Goal: Task Accomplishment & Management: Manage account settings

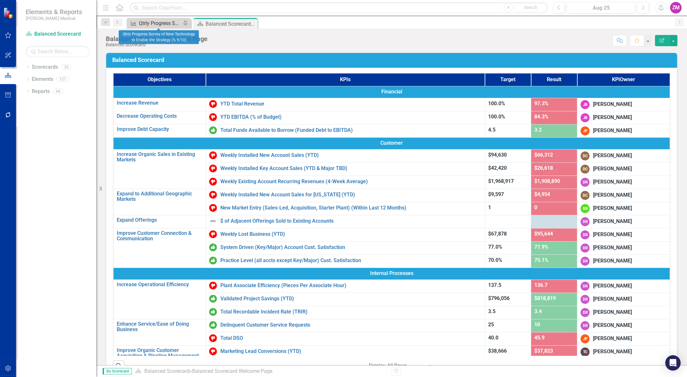
click at [163, 26] on div "Qtrly Progress Survey of New Technology to Enable the Strategy (% 9/10)" at bounding box center [160, 23] width 42 height 8
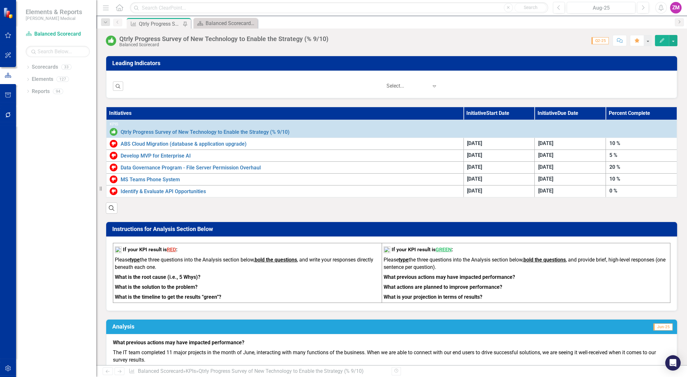
scroll to position [175, 0]
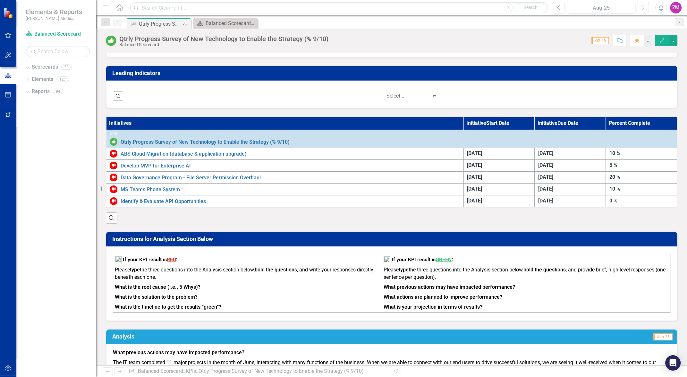
click at [644, 8] on icon "button" at bounding box center [644, 7] width 3 height 4
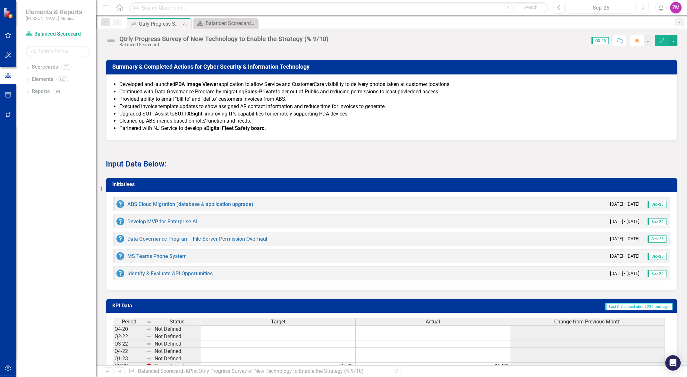
scroll to position [496, 0]
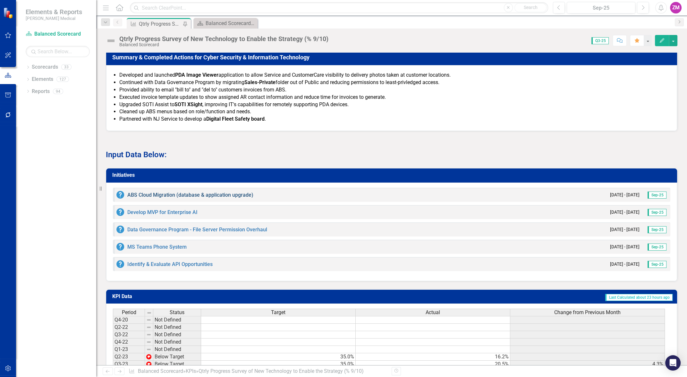
click at [190, 194] on link "ABS Cloud Migration (database & application upgrade)" at bounding box center [190, 195] width 126 height 6
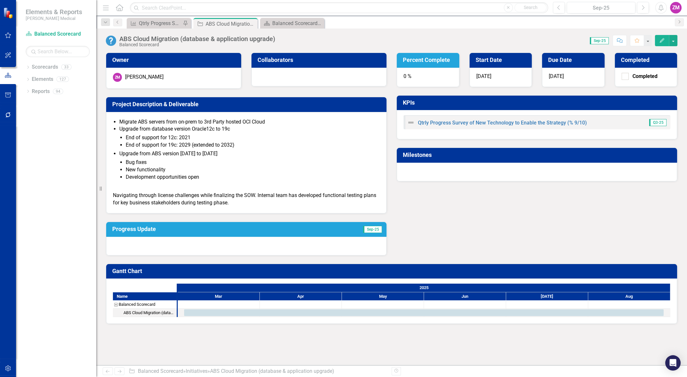
click at [422, 79] on div "0 %" at bounding box center [428, 77] width 63 height 19
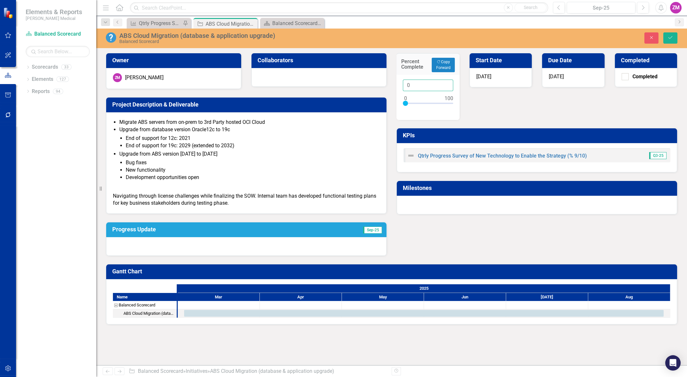
click at [407, 84] on input "0" at bounding box center [428, 86] width 50 height 12
type input "10"
click at [489, 103] on div "Percent Complete Copy Forward Copy Forward 10 Start Date [DATE] Due Date [DATE]…" at bounding box center [537, 130] width 291 height 170
click at [474, 99] on div "Percent Complete Copy Forward Copy Forward 10 Start Date [DATE] Due Date [DATE]…" at bounding box center [537, 130] width 291 height 170
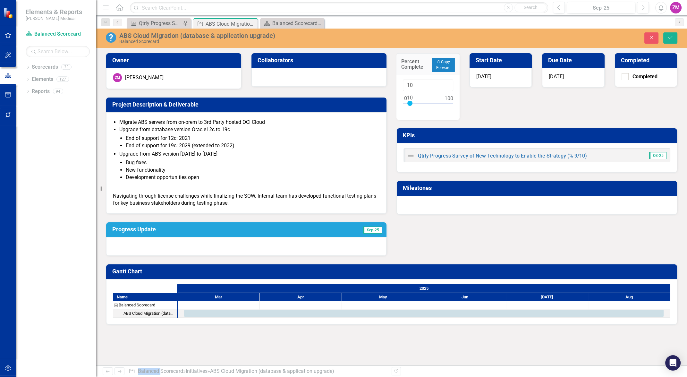
click at [257, 147] on li "End of support for 19c: 2029 (extended to 2032)" at bounding box center [253, 145] width 254 height 7
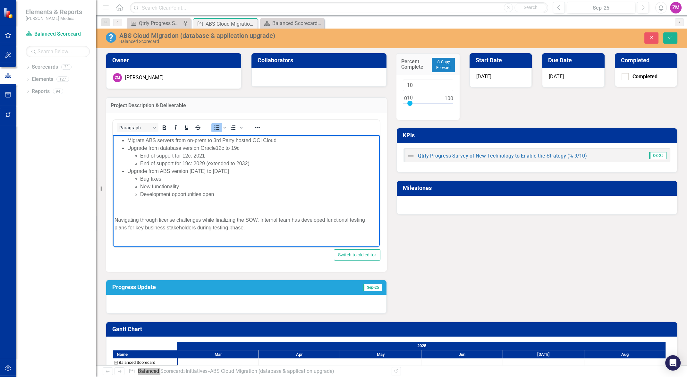
click at [251, 149] on li "Upgrade from database version Oracle12c to 19c End of support for 12c: 2021 End…" at bounding box center [252, 155] width 251 height 23
click at [179, 150] on li "Upgrade from database version Oracle12c to 19c End of support for 12c: 2021 End…" at bounding box center [252, 155] width 251 height 23
click at [220, 162] on li "End of support for 19c: 2029 (extended to 2032)" at bounding box center [259, 164] width 238 height 8
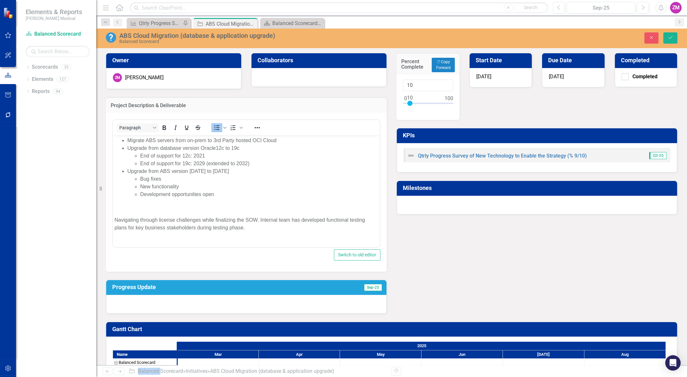
click at [234, 301] on div at bounding box center [246, 304] width 280 height 19
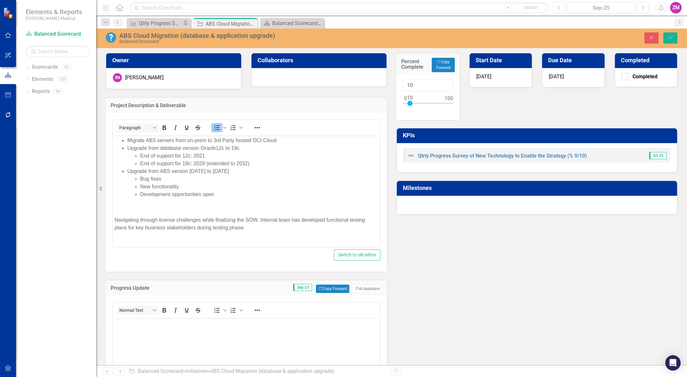
click at [475, 284] on div "Owner ZM [PERSON_NAME] Collaborators Project Description & Deliverable <ul> <li…" at bounding box center [392, 249] width 582 height 409
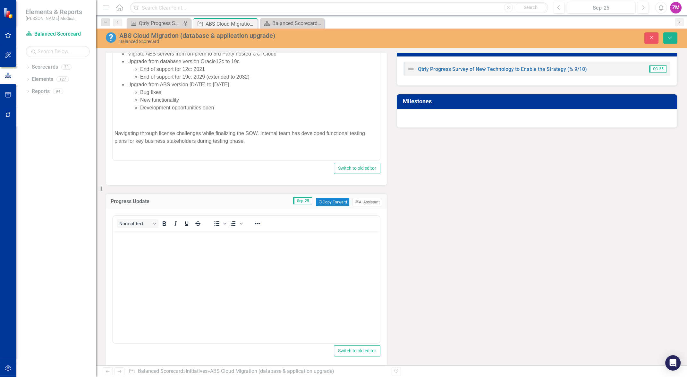
scroll to position [87, 0]
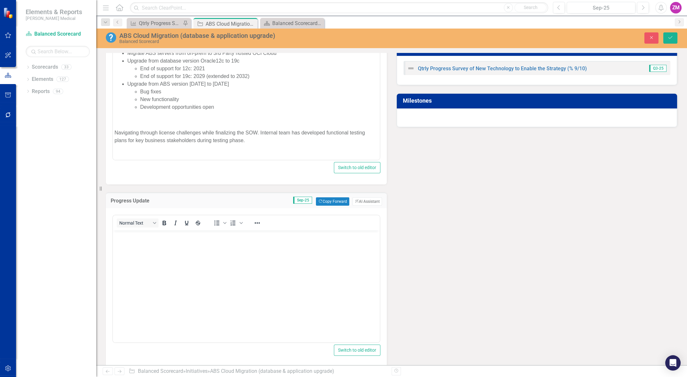
click at [319, 268] on body "Rich Text Area. Press ALT-0 for help." at bounding box center [246, 278] width 267 height 96
click at [219, 224] on icon "Bullet list" at bounding box center [216, 222] width 5 height 5
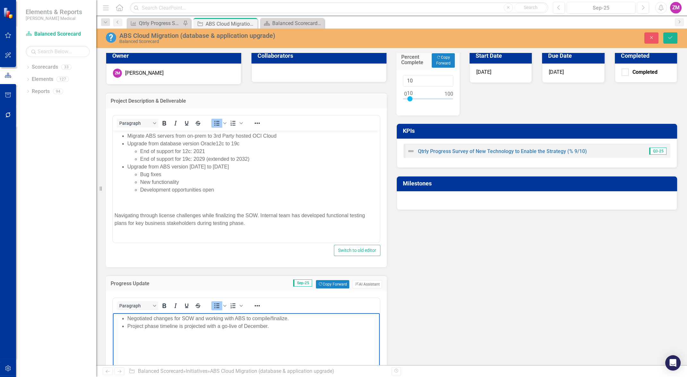
scroll to position [0, 0]
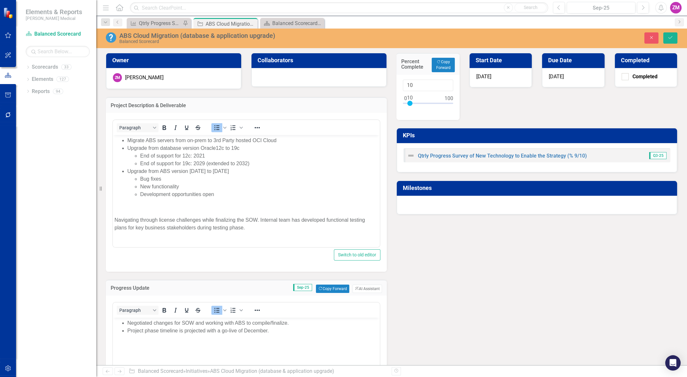
click at [560, 74] on span "[DATE]" at bounding box center [556, 76] width 15 height 6
click at [591, 79] on icon "button" at bounding box center [593, 78] width 4 height 4
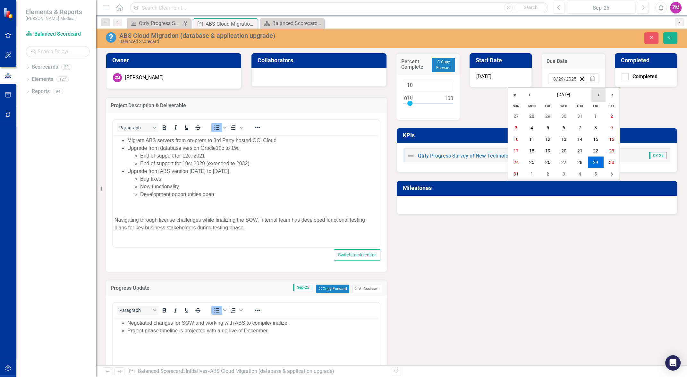
click at [599, 93] on button "›" at bounding box center [599, 95] width 14 height 14
click at [565, 161] on abbr "31" at bounding box center [564, 162] width 5 height 5
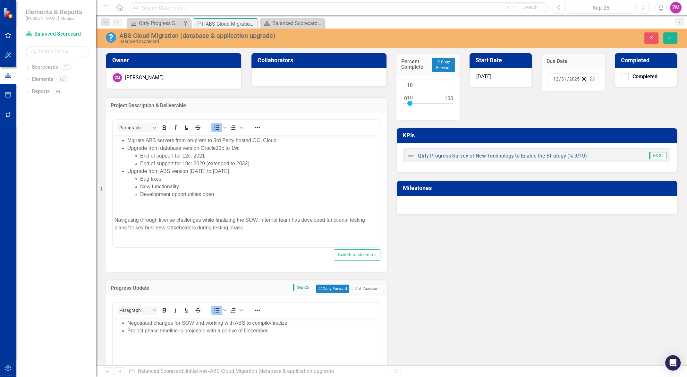
click at [592, 106] on div "Percent Complete Copy Forward Copy Forward 10 Start Date [DATE] Due Date [DATE]…" at bounding box center [537, 130] width 291 height 170
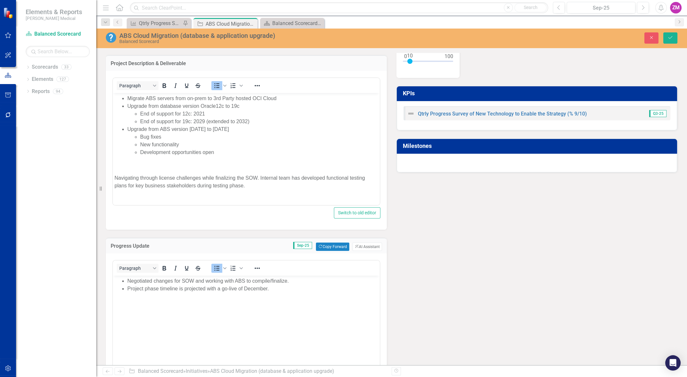
scroll to position [58, 0]
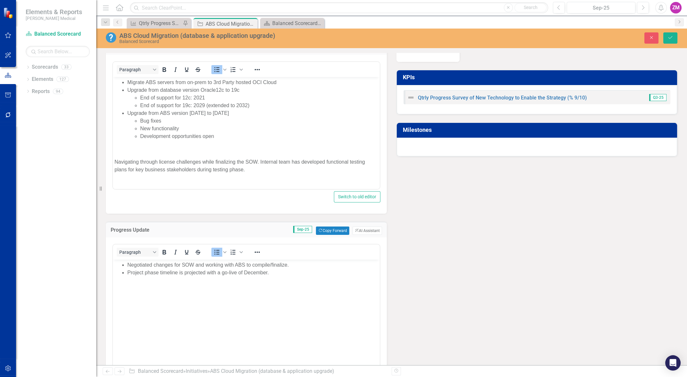
click at [328, 297] on body "Negotiated changes for SOW and working with ABS to compile/finalize. Project ph…" at bounding box center [246, 307] width 267 height 96
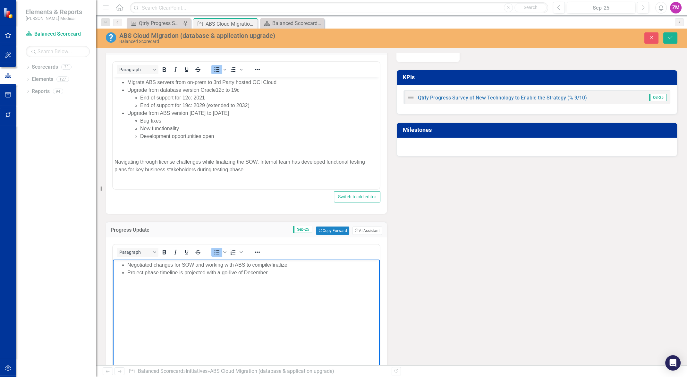
click at [324, 272] on li "Project phase timeline is projected with a go-live of December." at bounding box center [252, 273] width 251 height 8
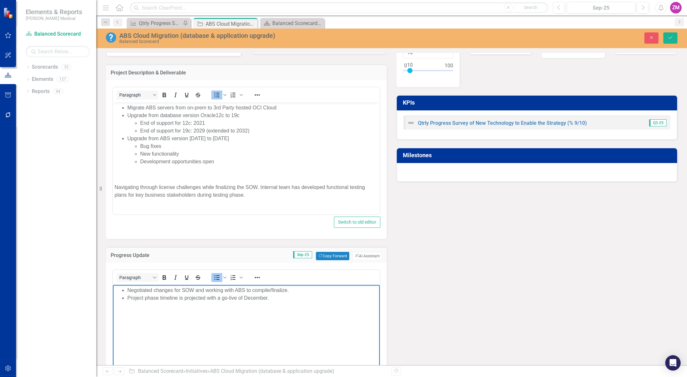
scroll to position [0, 0]
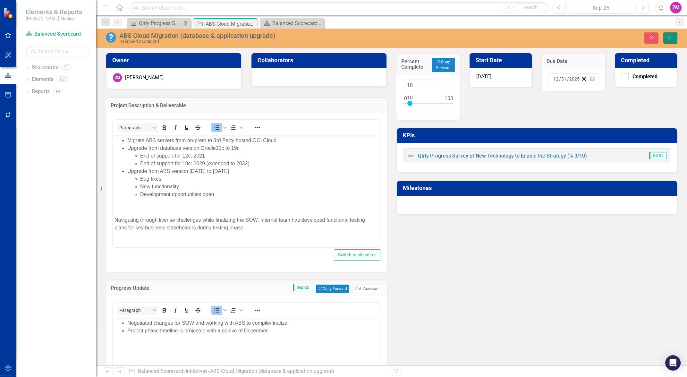
click at [671, 34] on button "Save" at bounding box center [671, 37] width 14 height 11
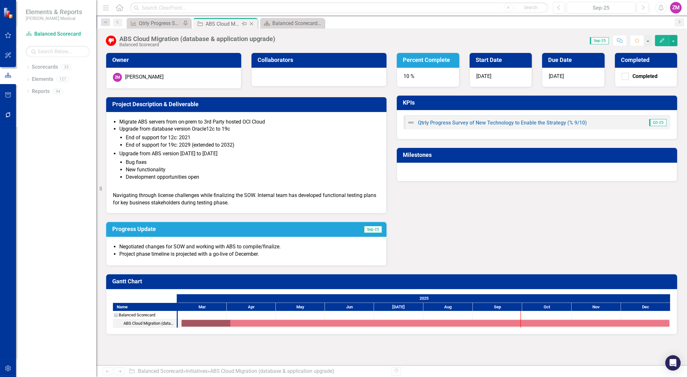
click at [253, 23] on icon "Close" at bounding box center [251, 23] width 6 height 5
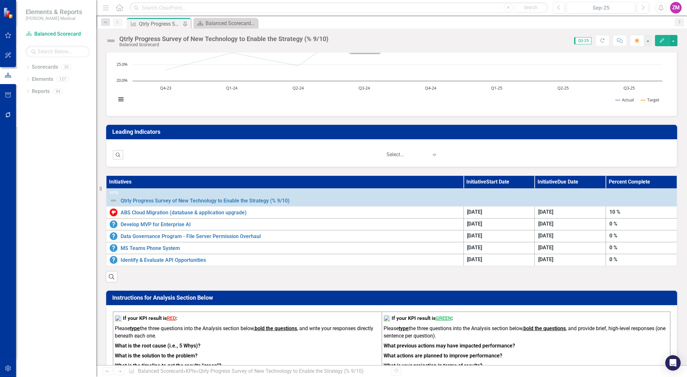
scroll to position [116, 0]
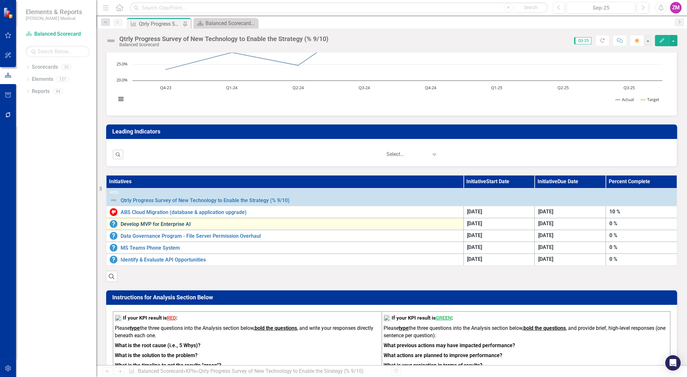
click at [173, 221] on link "Develop MVP for Enterprise AI" at bounding box center [291, 224] width 340 height 6
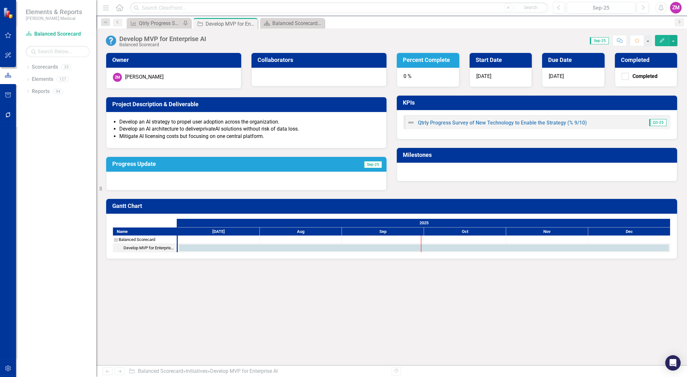
click at [265, 174] on div at bounding box center [246, 181] width 280 height 19
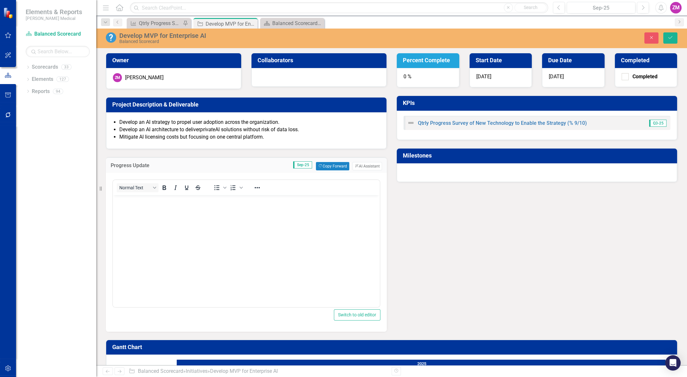
click at [255, 219] on body "Rich Text Area. Press ALT-0 for help." at bounding box center [246, 243] width 267 height 96
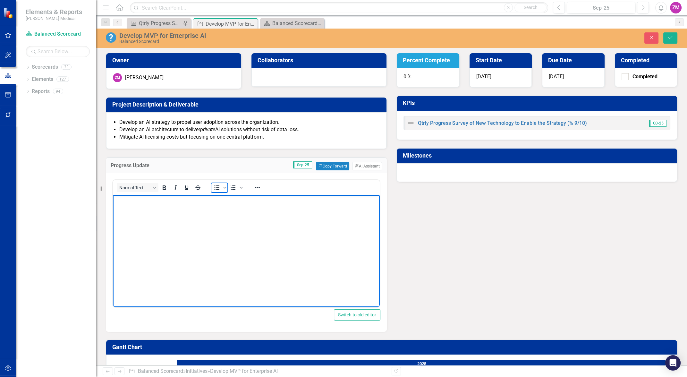
click at [216, 187] on icon "Bullet list" at bounding box center [217, 188] width 8 height 8
click at [637, 266] on div "Owner ZM [PERSON_NAME] Collaborators Project Description & Deliverable Develop …" at bounding box center [392, 188] width 582 height 287
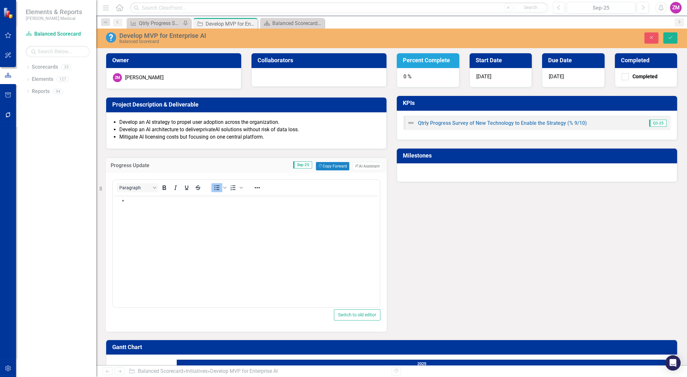
click at [190, 239] on body "Rich Text Area. Press ALT-0 for help." at bounding box center [246, 243] width 267 height 96
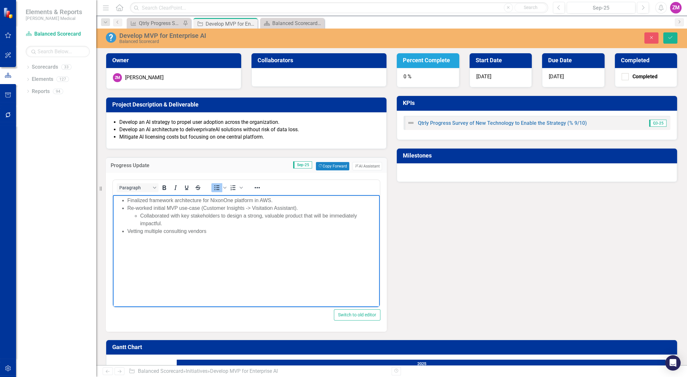
click at [663, 260] on div "Owner ZM [PERSON_NAME] Collaborators Project Description & Deliverable Develop …" at bounding box center [392, 188] width 582 height 287
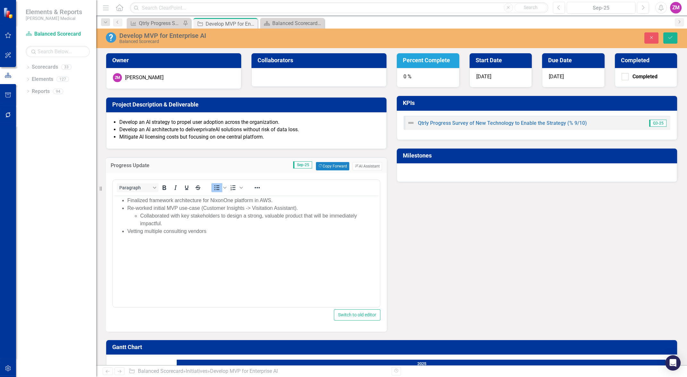
click at [308, 236] on body "Finalized framework architecture for NixonOne platform in AWS. Re-worked initia…" at bounding box center [246, 243] width 267 height 96
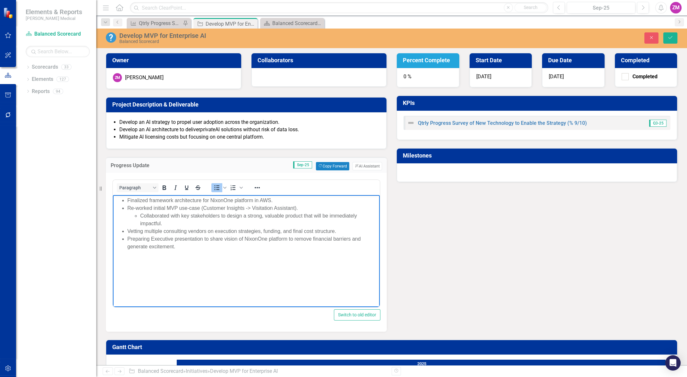
click at [434, 83] on div "0 %" at bounding box center [428, 77] width 63 height 19
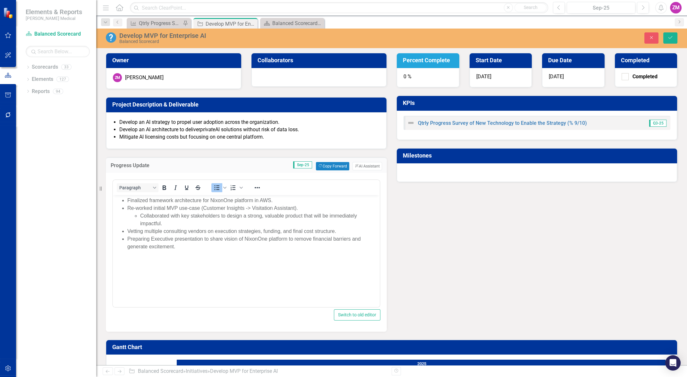
click at [423, 79] on div "0 %" at bounding box center [428, 77] width 63 height 19
click at [413, 76] on div "0 %" at bounding box center [428, 77] width 63 height 19
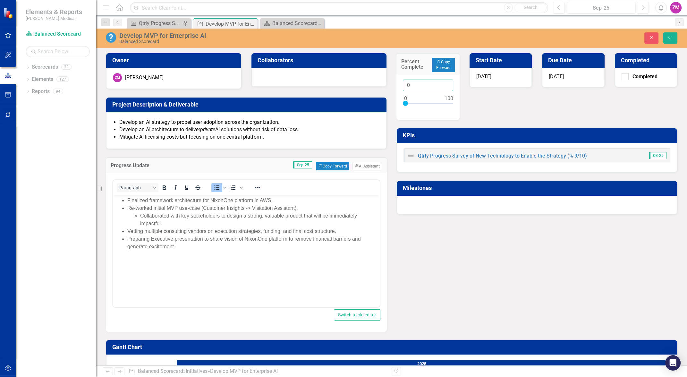
click at [405, 86] on input "0" at bounding box center [428, 86] width 50 height 12
drag, startPoint x: 412, startPoint y: 83, endPoint x: 402, endPoint y: 83, distance: 9.6
click at [403, 83] on input "0" at bounding box center [428, 86] width 50 height 12
type input "15"
click at [669, 37] on icon "Save" at bounding box center [671, 37] width 6 height 4
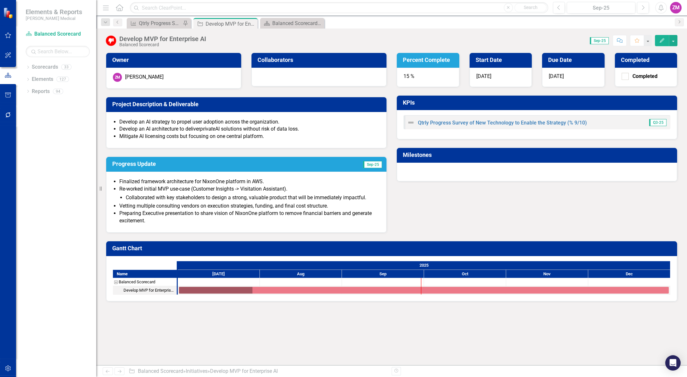
click at [0, 0] on icon at bounding box center [0, 0] width 0 height 0
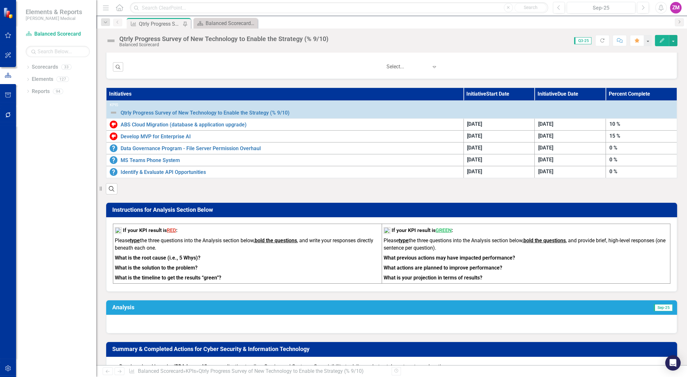
scroll to position [233, 0]
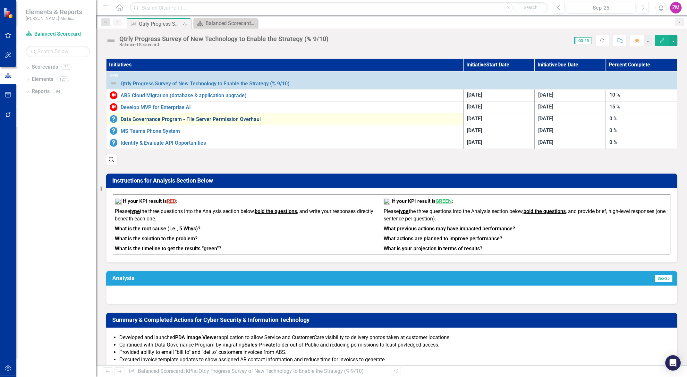
click at [197, 119] on link "Data Governance Program - File Server Permission Overhaul" at bounding box center [291, 119] width 340 height 6
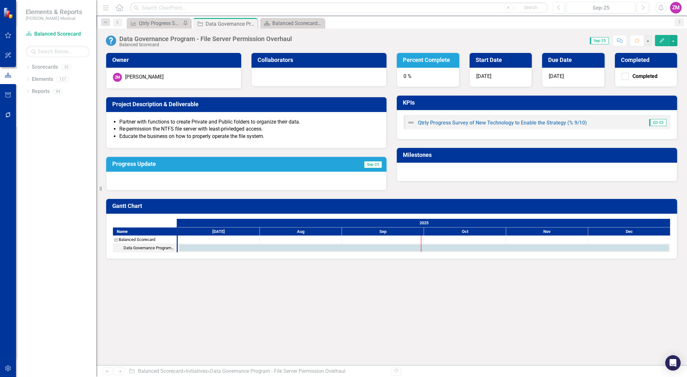
click at [420, 77] on div "0 %" at bounding box center [428, 77] width 63 height 19
click at [418, 77] on div "0 %" at bounding box center [428, 77] width 63 height 19
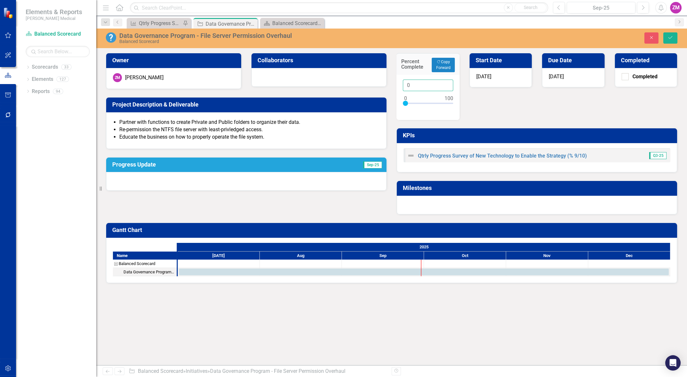
drag, startPoint x: 412, startPoint y: 86, endPoint x: 408, endPoint y: 84, distance: 5.2
click at [408, 84] on input "0" at bounding box center [428, 86] width 50 height 12
type input "25"
click at [252, 172] on div at bounding box center [246, 181] width 280 height 19
click at [251, 170] on div "Progress Update Sep-25" at bounding box center [246, 165] width 280 height 15
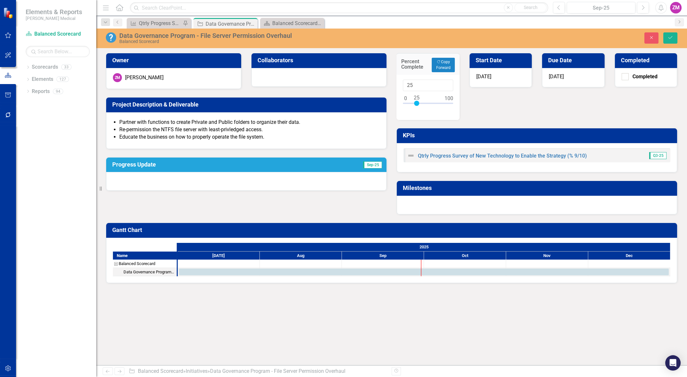
click at [248, 180] on div at bounding box center [246, 181] width 280 height 19
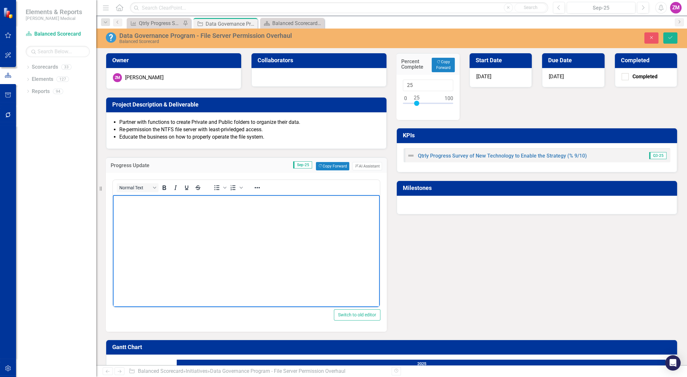
click at [218, 211] on body "Rich Text Area. Press ALT-0 for help." at bounding box center [246, 243] width 267 height 96
click at [219, 184] on icon "Bullet list" at bounding box center [217, 188] width 8 height 8
click at [239, 214] on li "Collaborating with Finance on permission overhal" at bounding box center [252, 216] width 251 height 8
click at [276, 222] on li "Preparing to engage with Marketing on permission overhaul" at bounding box center [252, 224] width 251 height 8
click at [671, 38] on icon "Save" at bounding box center [671, 37] width 6 height 4
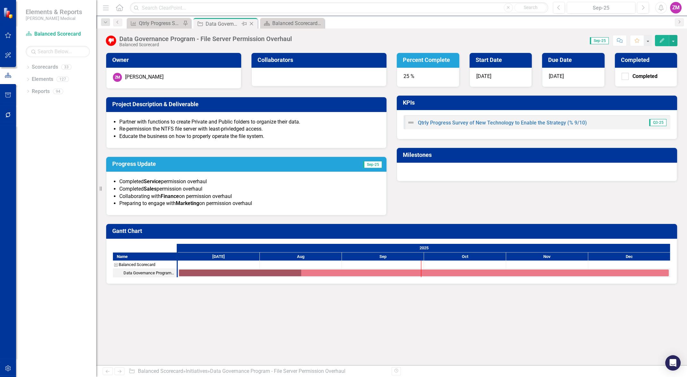
click at [249, 22] on icon "Close" at bounding box center [251, 23] width 6 height 5
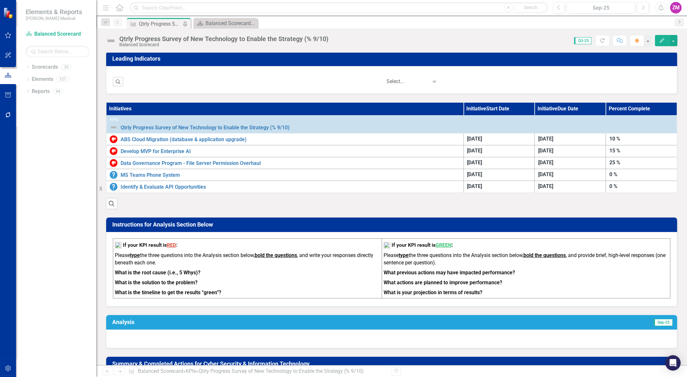
scroll to position [233, 0]
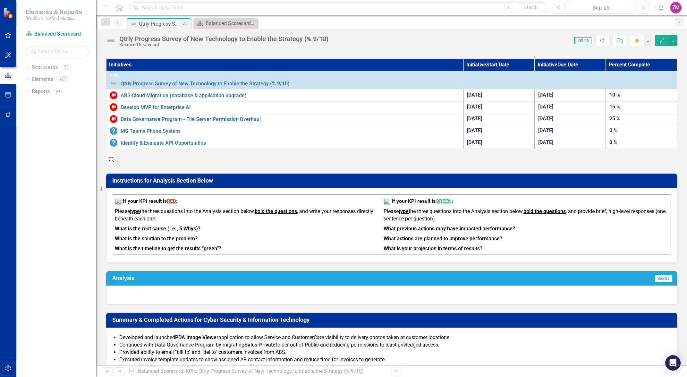
click at [76, 198] on div "Dropdown Scorecards 33 Balanced Scorecard BoD - Cyber Security & IT Dropdown As…" at bounding box center [56, 219] width 80 height 315
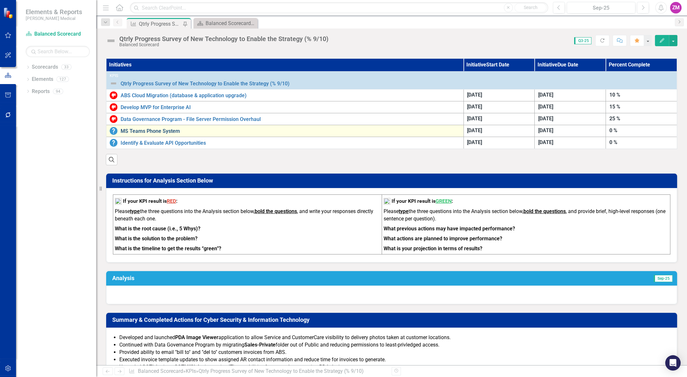
click at [166, 131] on link "MS Teams Phone System" at bounding box center [291, 131] width 340 height 6
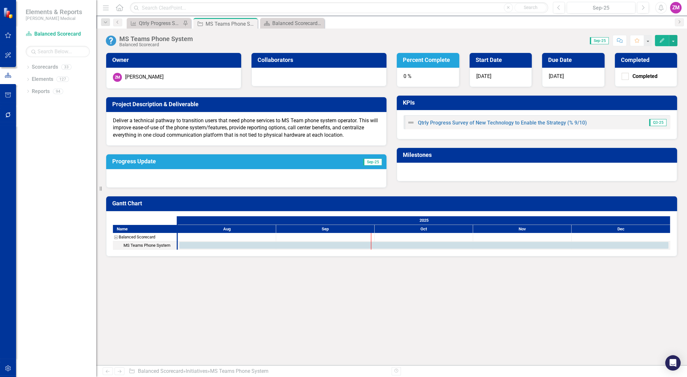
click at [425, 77] on div "0 %" at bounding box center [428, 77] width 63 height 19
click at [416, 81] on div "0 %" at bounding box center [428, 77] width 63 height 19
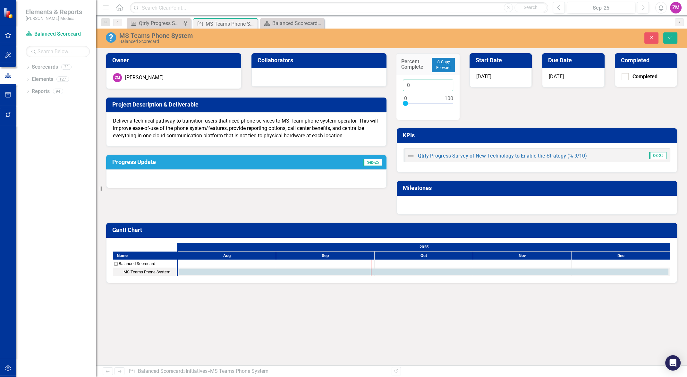
click at [407, 84] on input "0" at bounding box center [428, 86] width 50 height 12
type input "10"
click at [334, 175] on div at bounding box center [246, 178] width 280 height 19
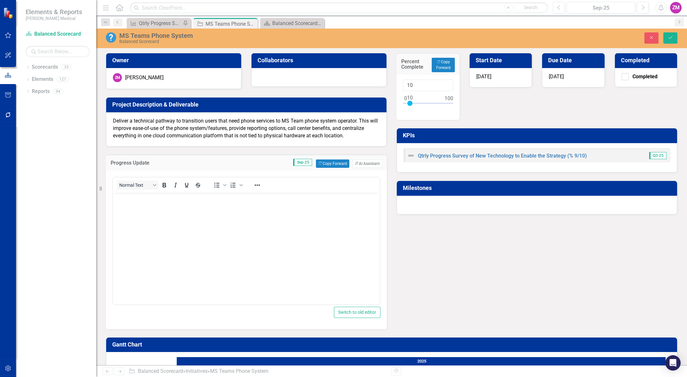
click at [241, 210] on body "Rich Text Area. Press ALT-0 for help." at bounding box center [246, 240] width 267 height 96
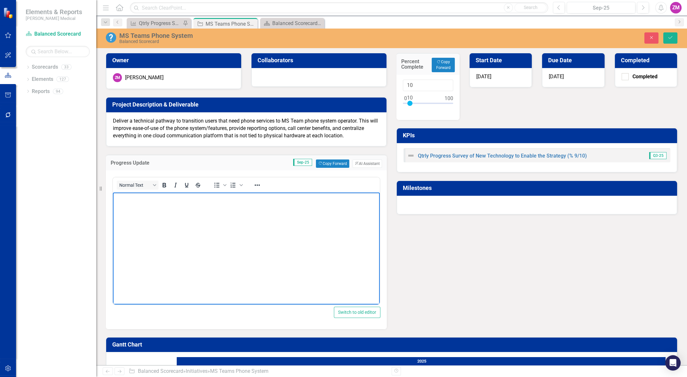
click at [215, 179] on div "To open the popup, press Shift+Enter To open the popup, press Shift+Enter" at bounding box center [228, 185] width 40 height 13
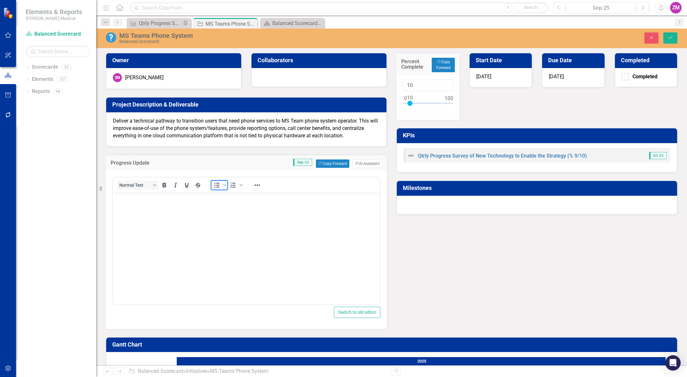
click at [220, 184] on icon "Bullet list" at bounding box center [217, 185] width 8 height 8
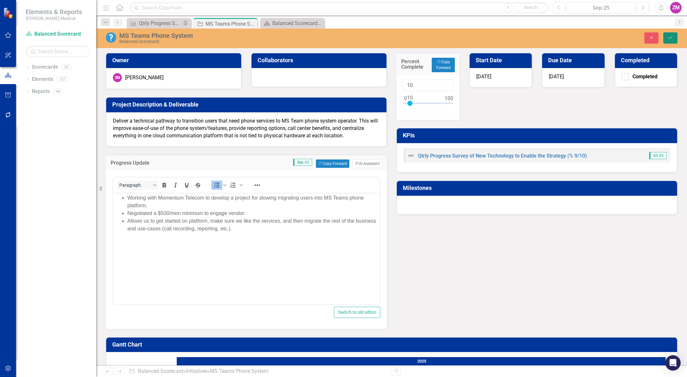
click at [671, 41] on button "Save" at bounding box center [671, 37] width 14 height 11
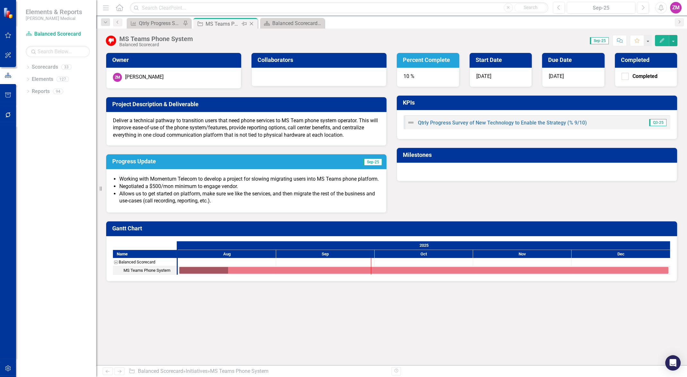
click at [253, 23] on icon "Close" at bounding box center [251, 23] width 6 height 5
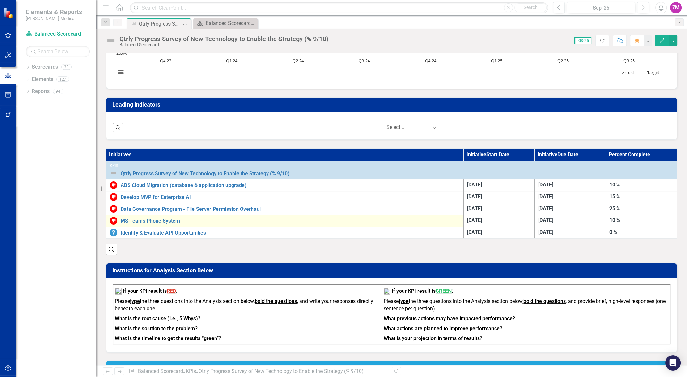
scroll to position [175, 0]
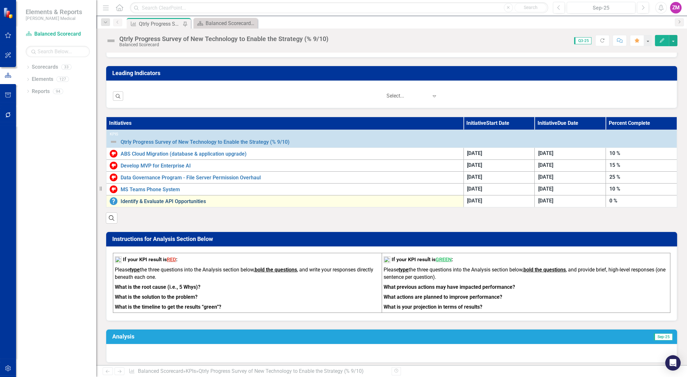
click at [192, 201] on link "Identify & Evaluate API Opportunities" at bounding box center [291, 202] width 340 height 6
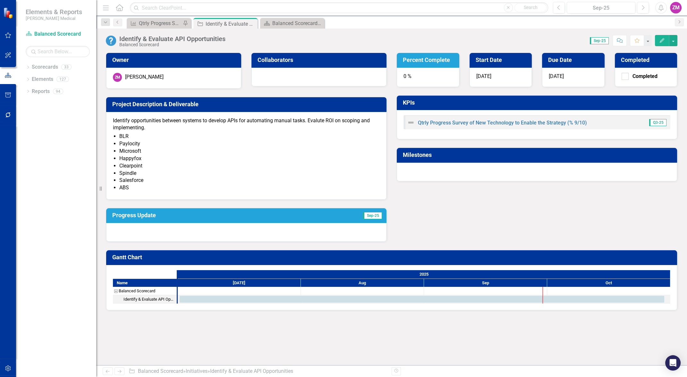
click at [416, 77] on div "0 %" at bounding box center [428, 77] width 63 height 19
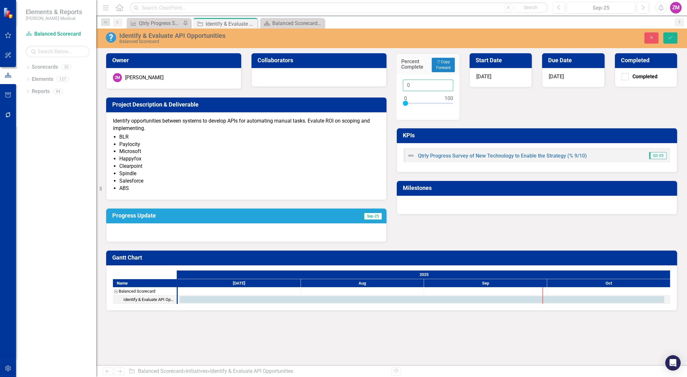
click at [410, 85] on input "0" at bounding box center [428, 86] width 50 height 12
click at [408, 84] on input "0" at bounding box center [428, 86] width 50 height 12
type input "10"
click at [235, 227] on div at bounding box center [246, 232] width 280 height 19
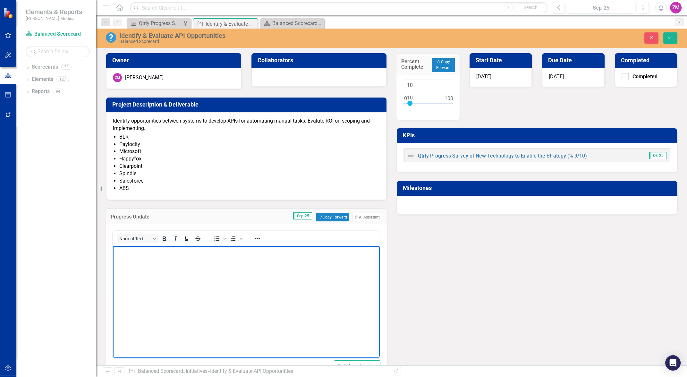
click at [241, 284] on body "Rich Text Area. Press ALT-0 for help." at bounding box center [246, 294] width 267 height 96
click at [215, 235] on icon "Bullet list" at bounding box center [217, 239] width 8 height 8
click at [671, 38] on icon "Save" at bounding box center [671, 37] width 6 height 4
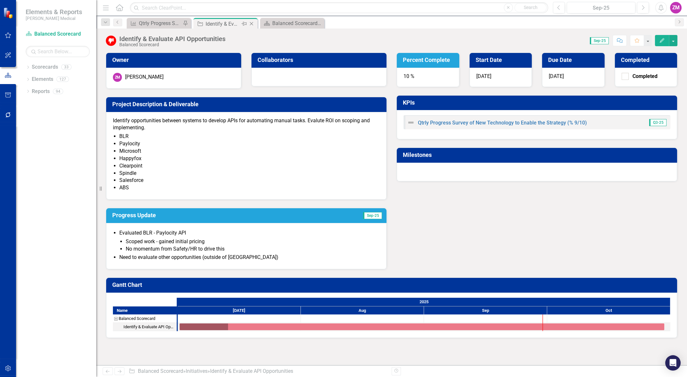
click at [251, 22] on icon "Close" at bounding box center [251, 23] width 6 height 5
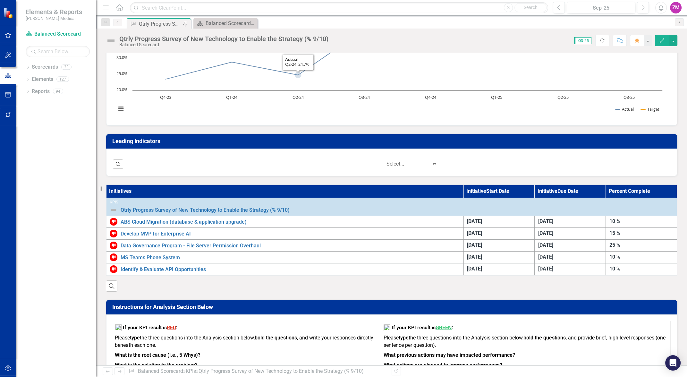
scroll to position [58, 0]
